Goal: Task Accomplishment & Management: Manage account settings

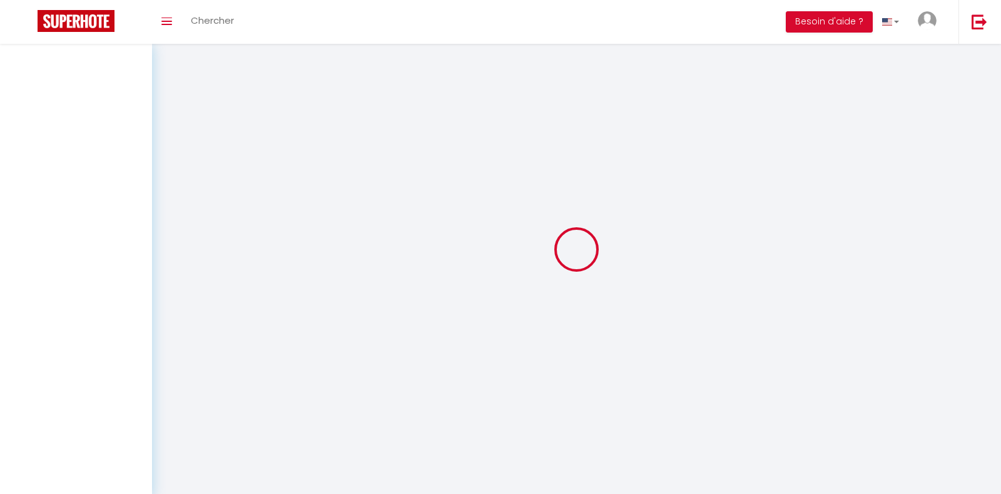
select select
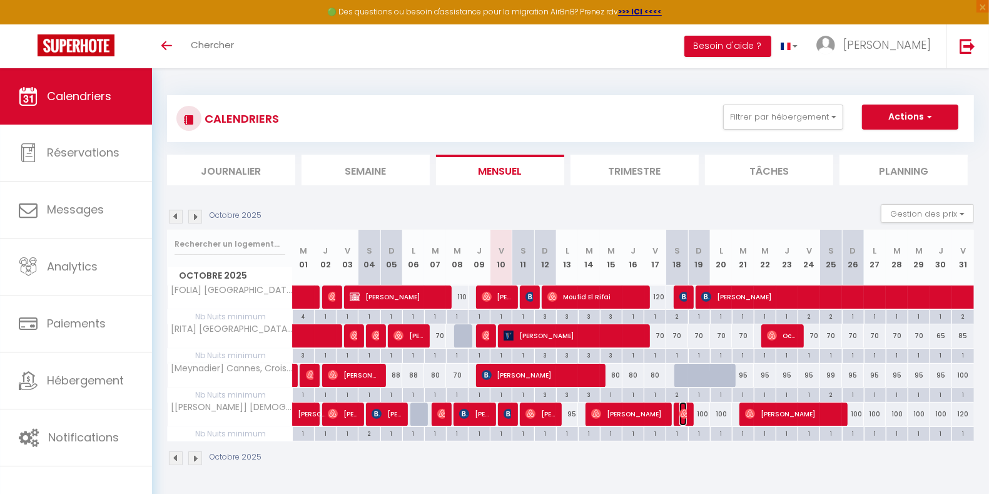
click at [683, 410] on img at bounding box center [684, 414] width 10 height 10
select select "OK"
select select "0"
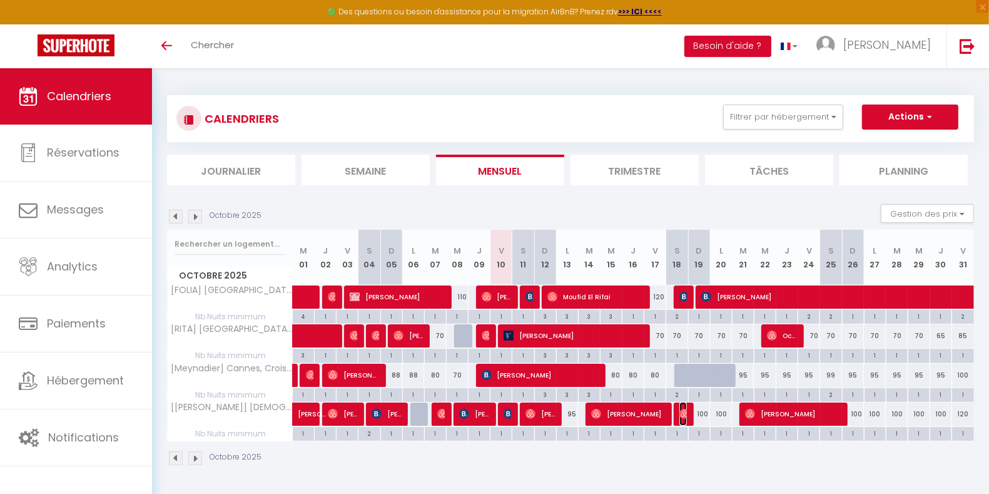
select select "1"
select select
select select "39752"
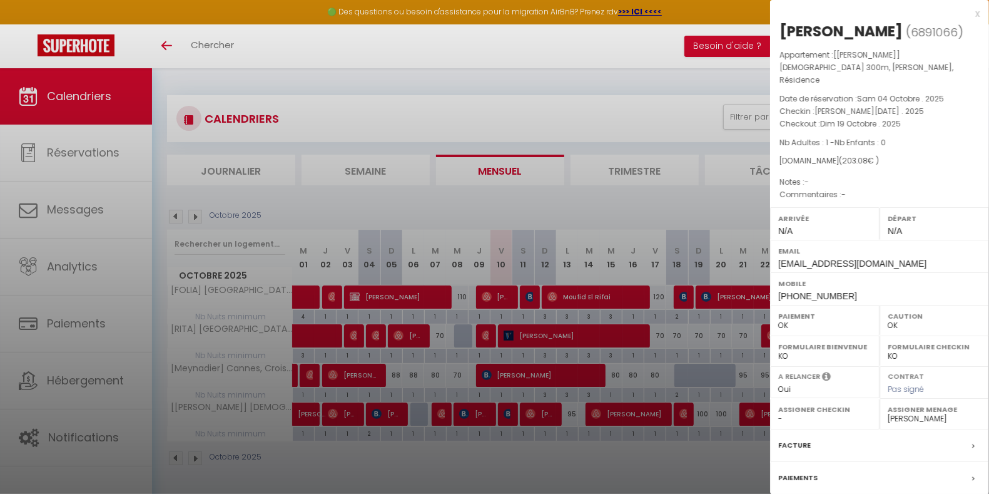
click at [683, 410] on div at bounding box center [494, 247] width 989 height 494
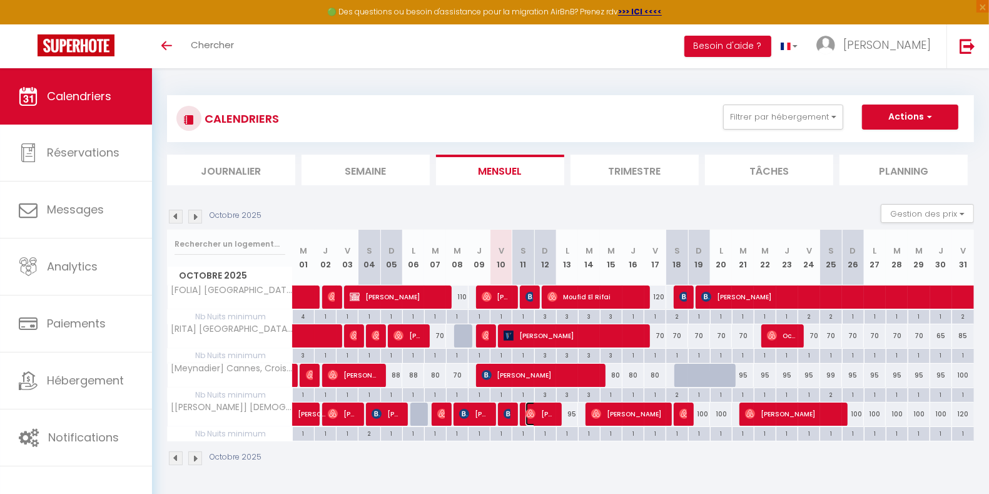
click at [553, 412] on span "[PERSON_NAME]" at bounding box center [540, 414] width 29 height 24
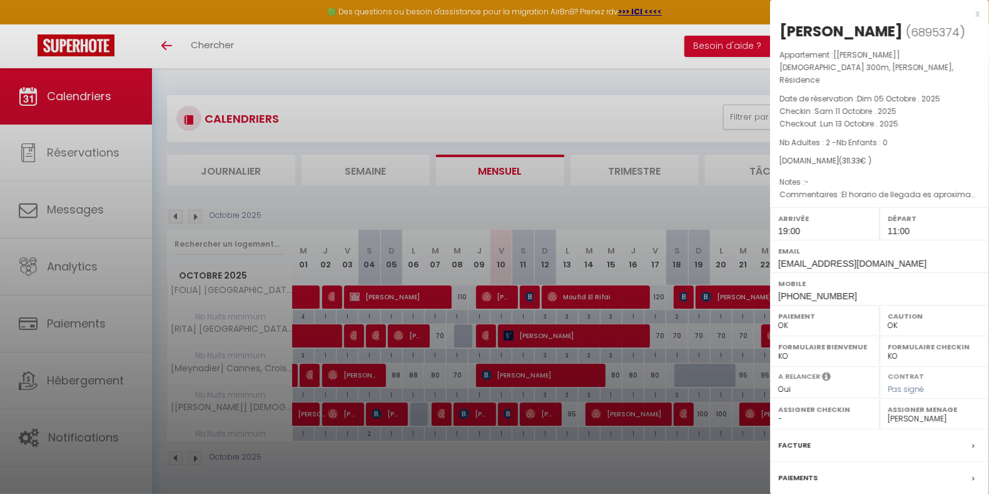
click at [553, 412] on div at bounding box center [494, 247] width 989 height 494
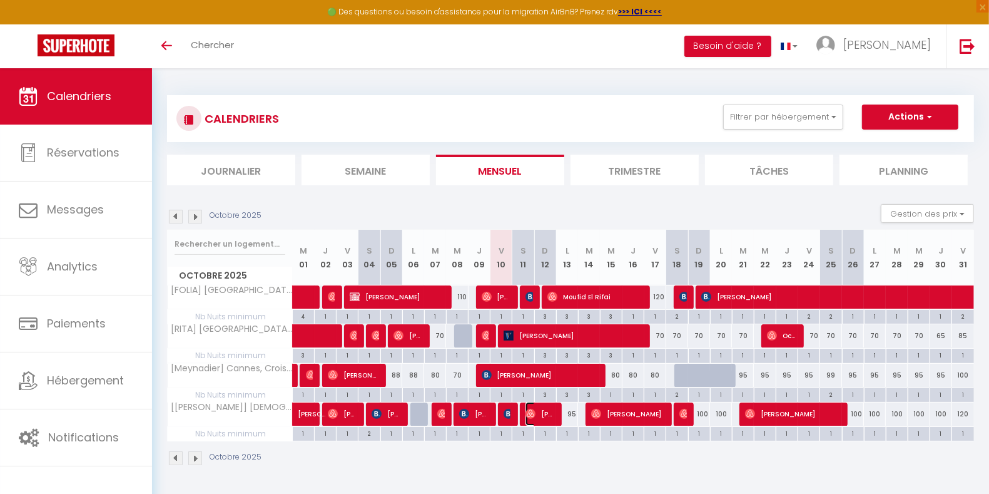
click at [553, 412] on span "[PERSON_NAME]" at bounding box center [540, 414] width 29 height 24
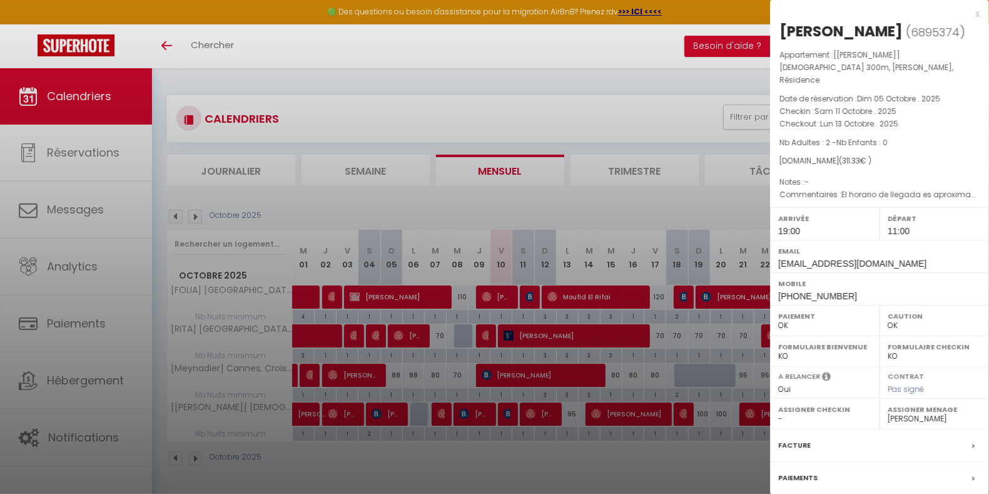
click at [553, 412] on div at bounding box center [494, 247] width 989 height 494
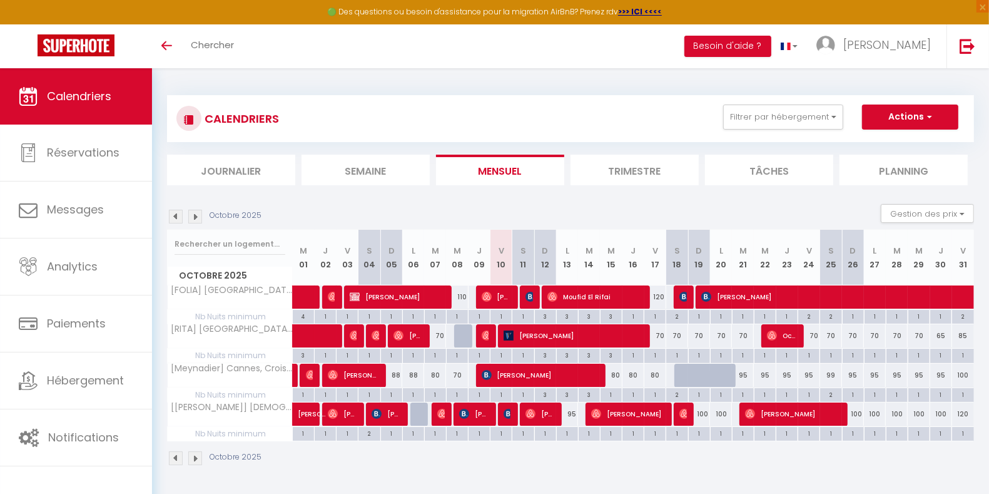
click at [193, 216] on img at bounding box center [195, 217] width 14 height 14
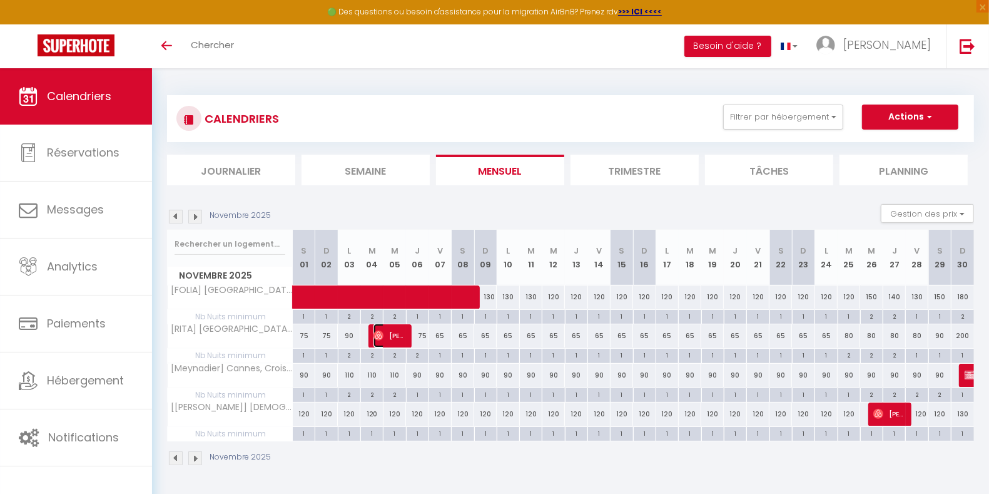
click at [395, 338] on span "[PERSON_NAME]" at bounding box center [388, 335] width 30 height 24
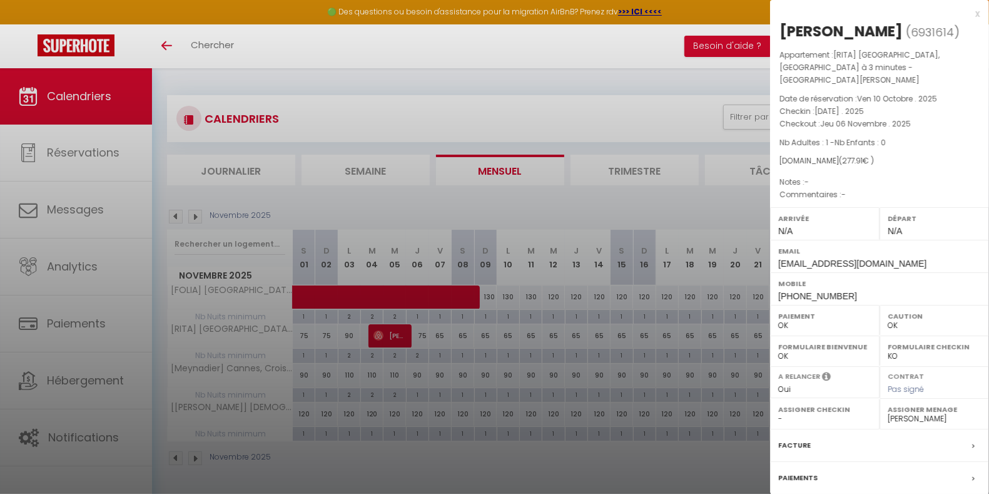
click at [395, 338] on div at bounding box center [494, 247] width 989 height 494
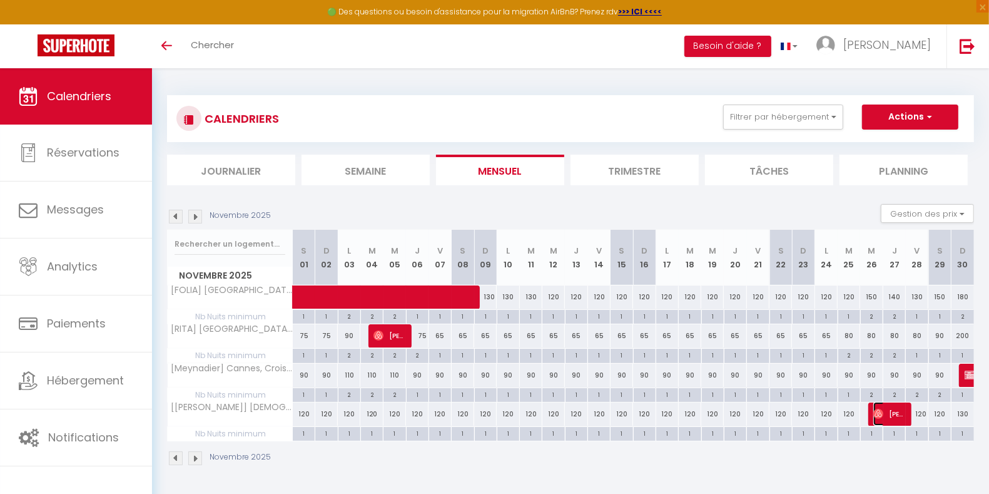
click at [895, 414] on span "[PERSON_NAME]" at bounding box center [888, 414] width 30 height 24
select select "39752"
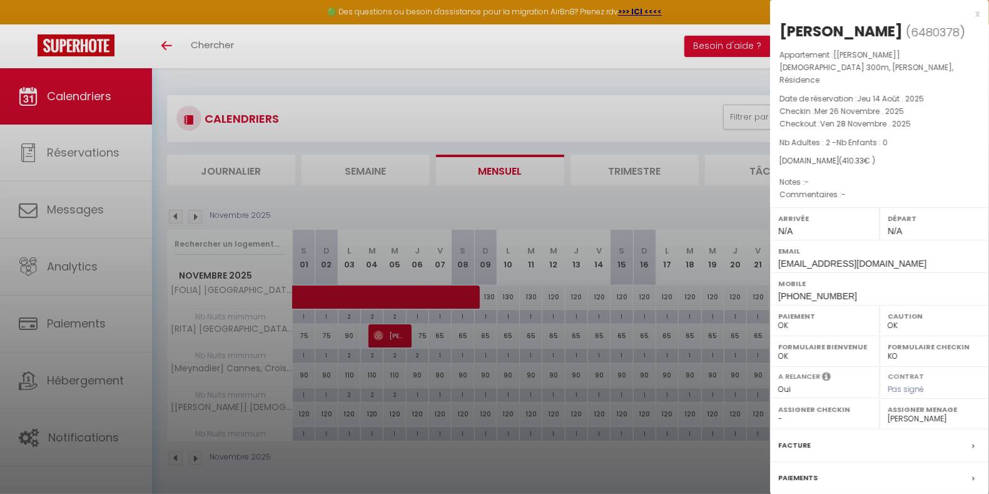
click at [748, 470] on div at bounding box center [494, 247] width 989 height 494
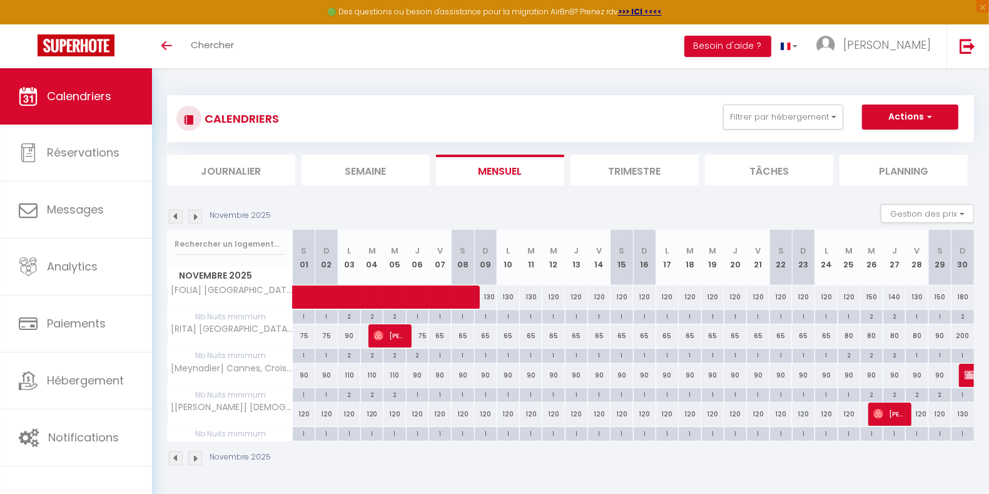
click at [348, 355] on div "2" at bounding box center [349, 354] width 22 height 12
type input "2"
type input "Lun 03 Novembre 2025"
type input "[DATE]"
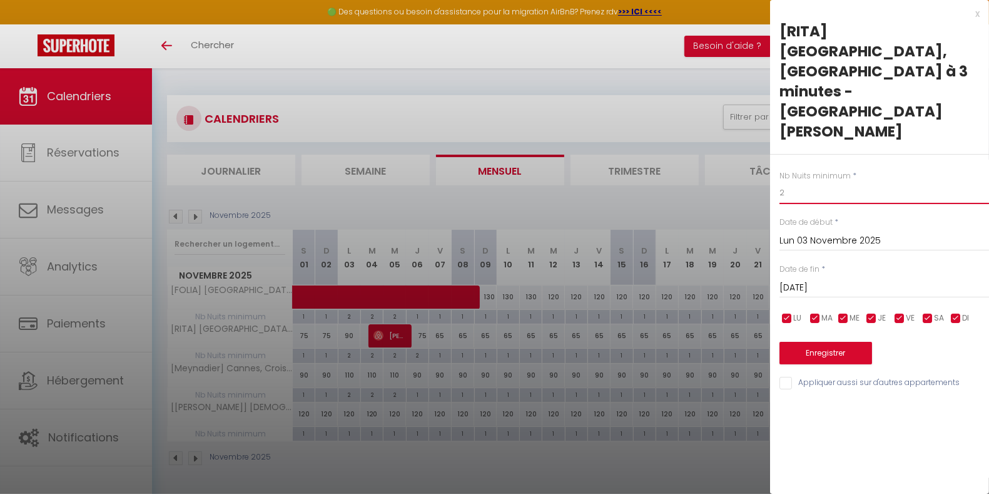
drag, startPoint x: 820, startPoint y: 135, endPoint x: 753, endPoint y: 135, distance: 66.9
click at [753, 135] on body "🟢 Des questions ou besoin d'assistance pour la migration AirBnB? Prenez rdv >>>…" at bounding box center [494, 315] width 989 height 494
type input "1"
click at [810, 342] on button "Enregistrer" at bounding box center [826, 353] width 93 height 23
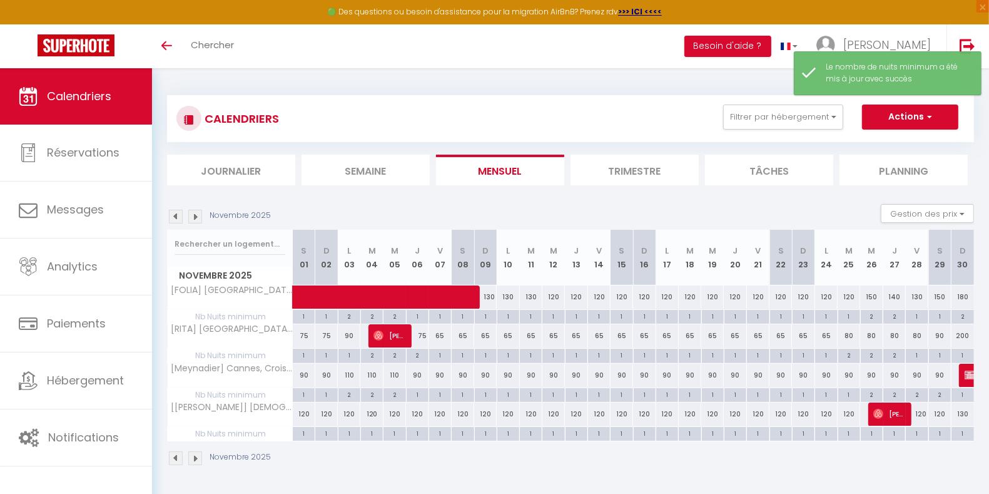
click at [418, 353] on div "2" at bounding box center [418, 354] width 22 height 12
type input "2"
type input "Jeu 06 Novembre 2025"
type input "Ven 07 Novembre 2025"
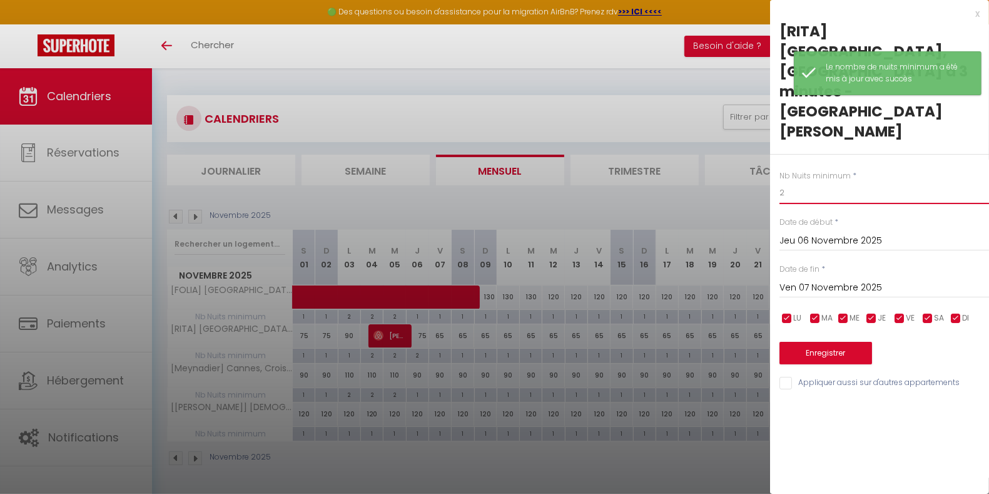
drag, startPoint x: 806, startPoint y: 136, endPoint x: 709, endPoint y: 138, distance: 97.6
click at [709, 138] on body "🟢 Des questions ou besoin d'assistance pour la migration AirBnB? Prenez rdv >>>…" at bounding box center [494, 315] width 989 height 494
type input "1"
click at [820, 342] on button "Enregistrer" at bounding box center [826, 353] width 93 height 23
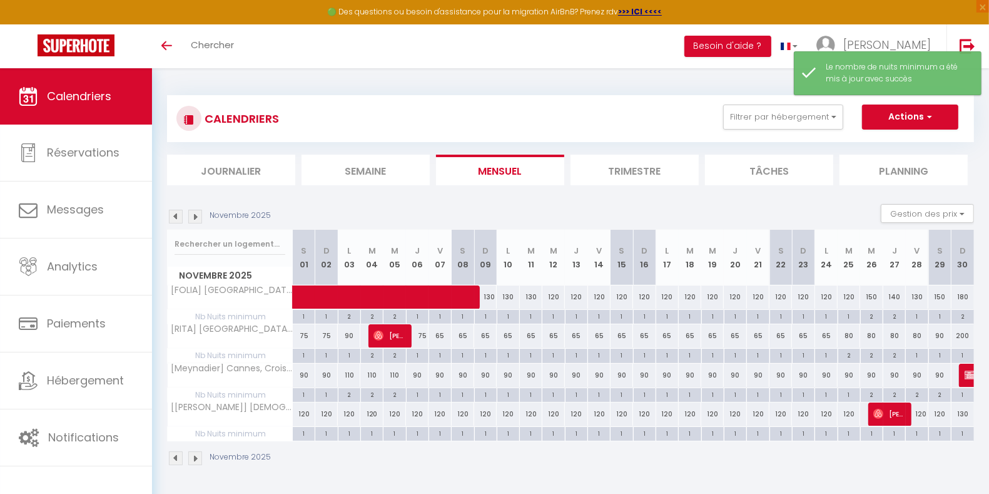
click at [196, 216] on img at bounding box center [195, 217] width 14 height 14
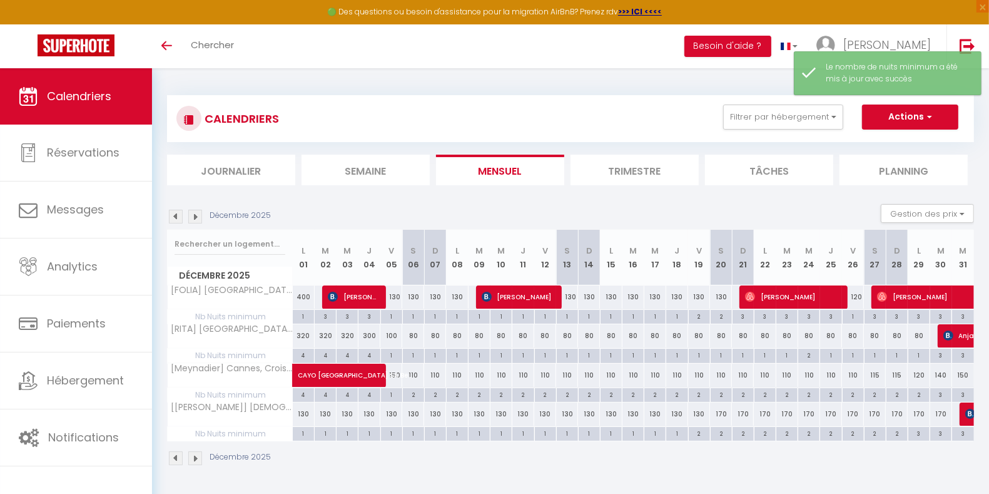
click at [175, 211] on img at bounding box center [176, 217] width 14 height 14
select select "0"
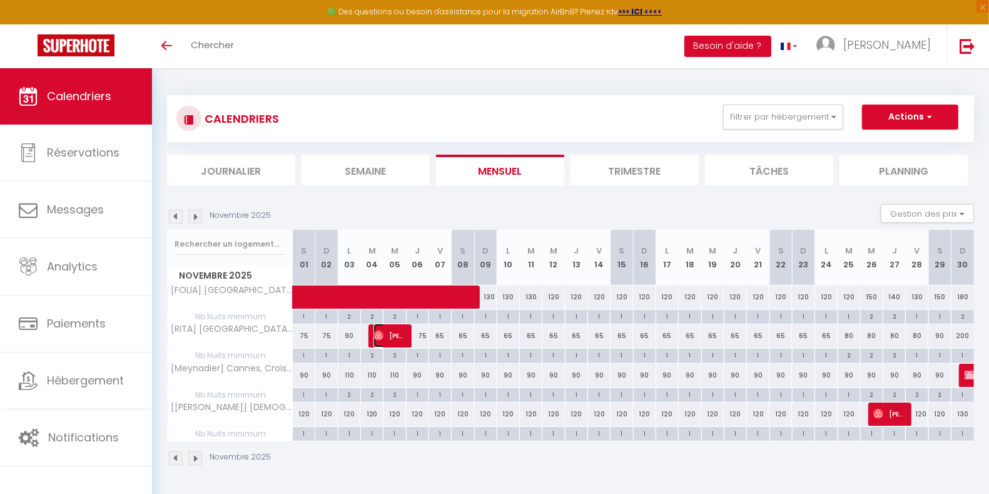
click at [392, 335] on span "[PERSON_NAME]" at bounding box center [388, 335] width 30 height 24
select select "32379"
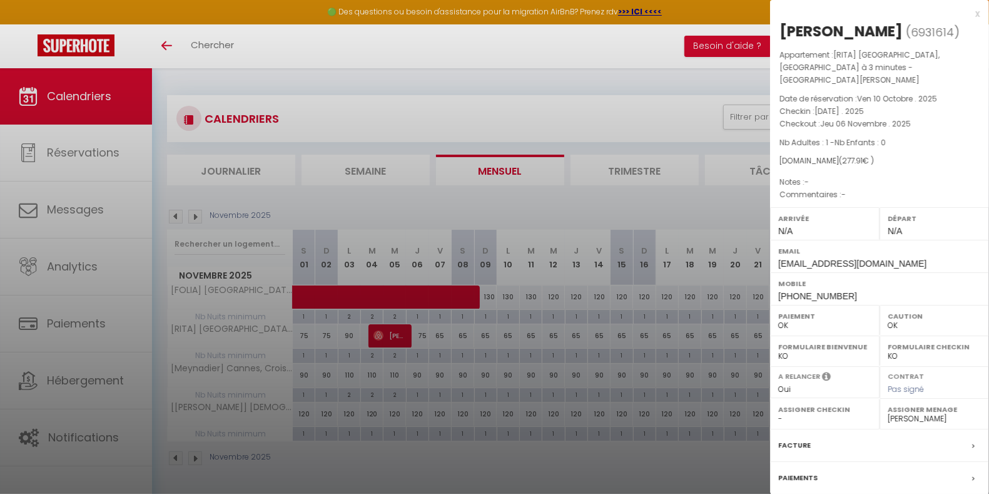
click at [967, 17] on div "x" at bounding box center [875, 13] width 210 height 15
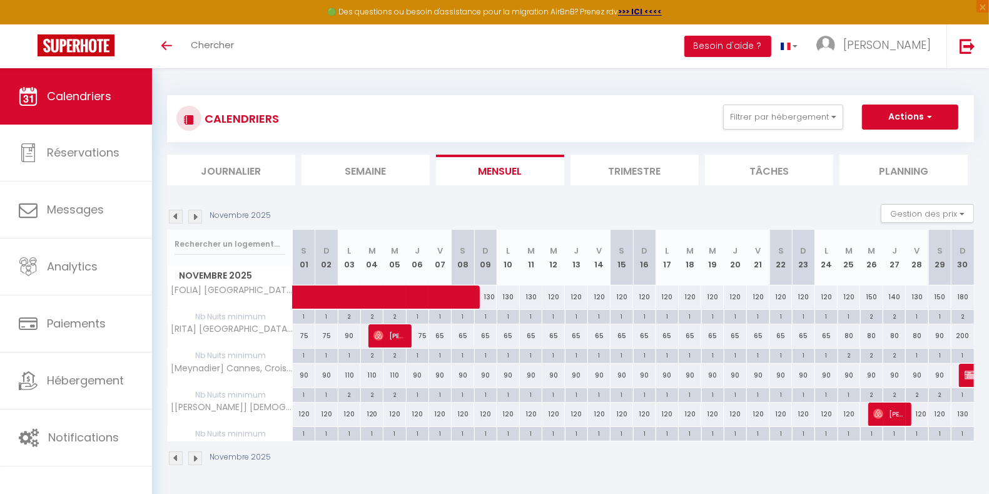
click at [176, 216] on img at bounding box center [176, 217] width 14 height 14
